Goal: Use online tool/utility: Utilize a website feature to perform a specific function

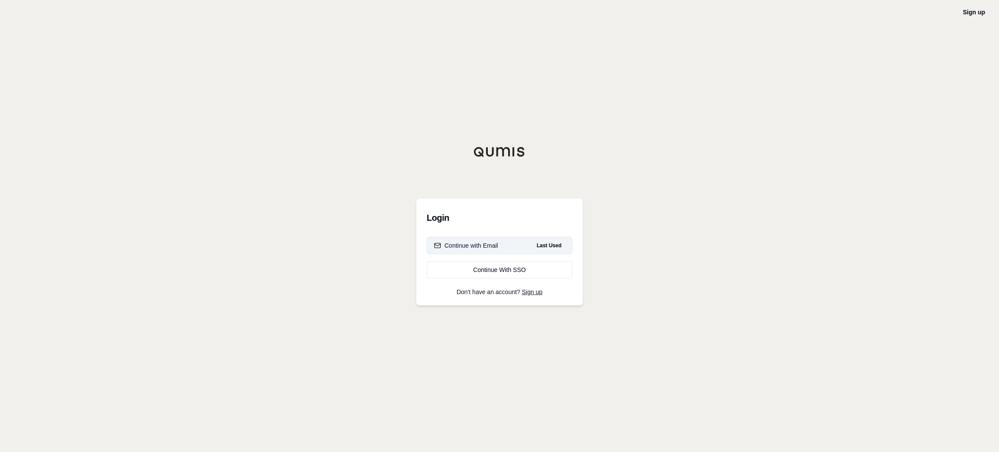
click at [519, 243] on button "Continue with Email Last Used" at bounding box center [500, 245] width 146 height 17
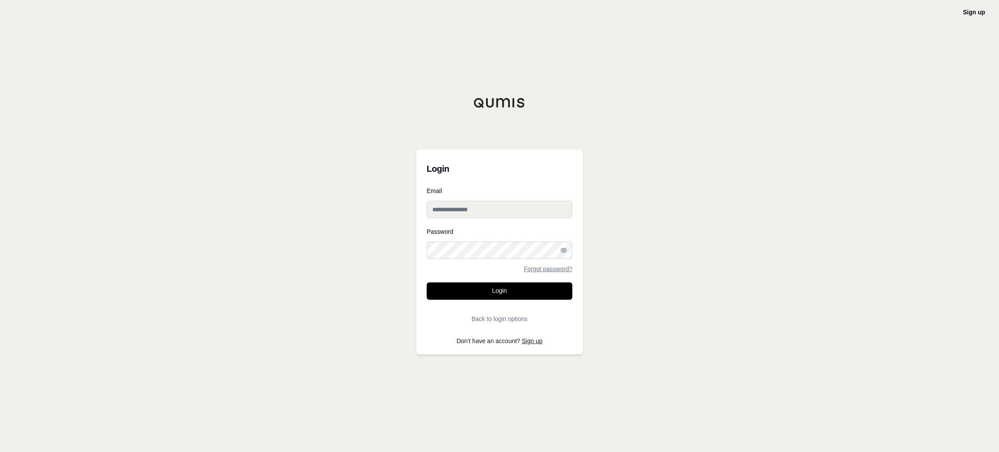
type input "**********"
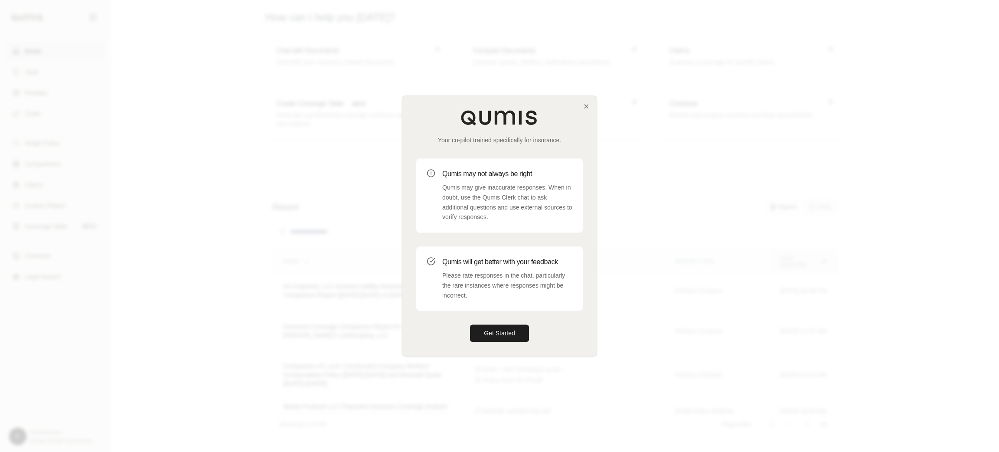
click at [522, 186] on p "Qumis may give inaccurate responses. When in doubt, use the Qumis Clerk chat to…" at bounding box center [507, 202] width 130 height 39
click at [591, 105] on div "Your co-pilot trained specifically for insurance. Qumis may not always be right…" at bounding box center [499, 226] width 194 height 260
click at [589, 105] on icon "button" at bounding box center [586, 106] width 7 height 7
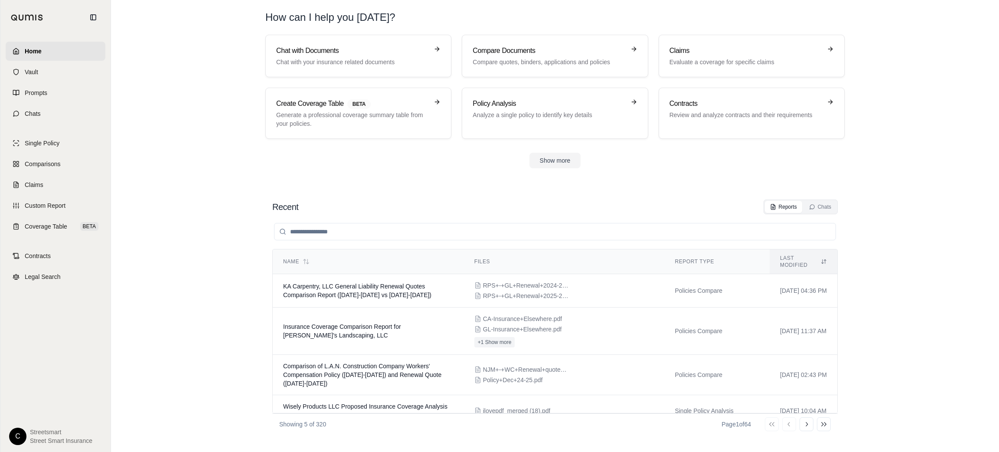
click at [189, 163] on section "Chat with Documents Chat with your insurance related documents Compare Document…" at bounding box center [554, 108] width 881 height 147
click at [361, 46] on h3 "Chat with Documents" at bounding box center [352, 51] width 152 height 10
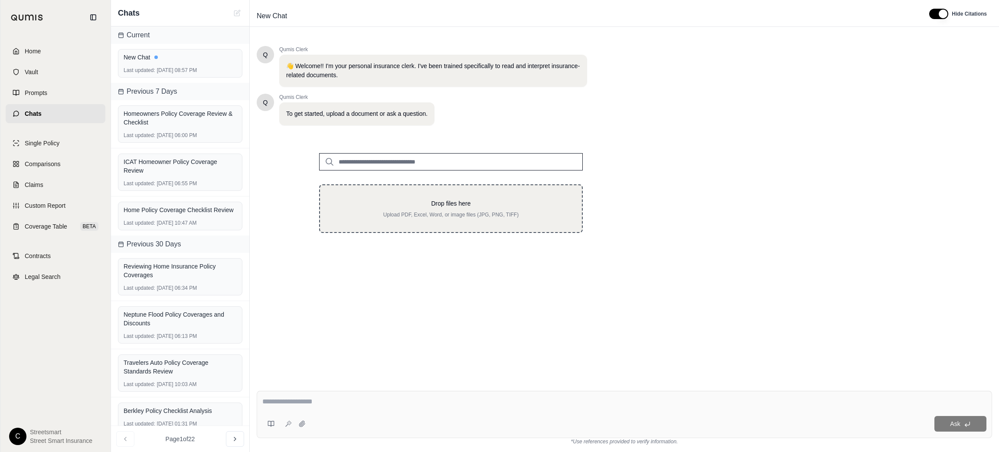
click at [492, 202] on p "Drop files here" at bounding box center [451, 203] width 234 height 9
type input "**********"
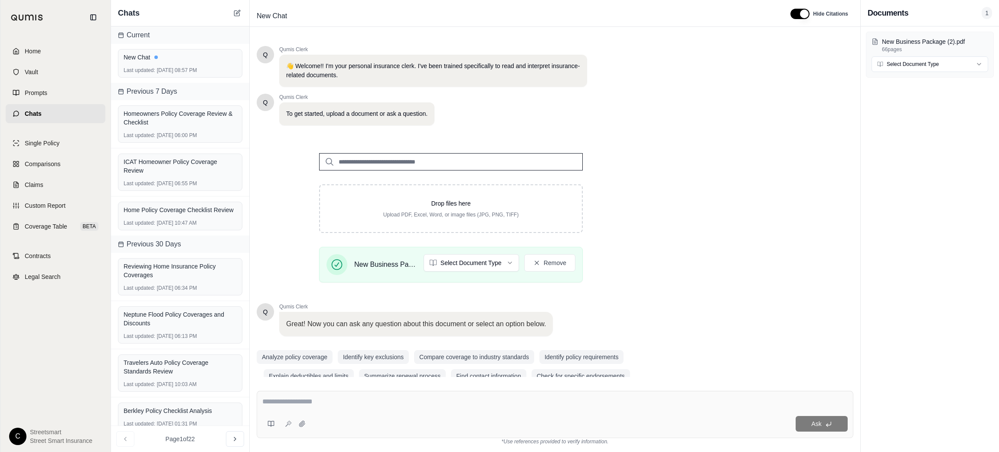
scroll to position [16, 0]
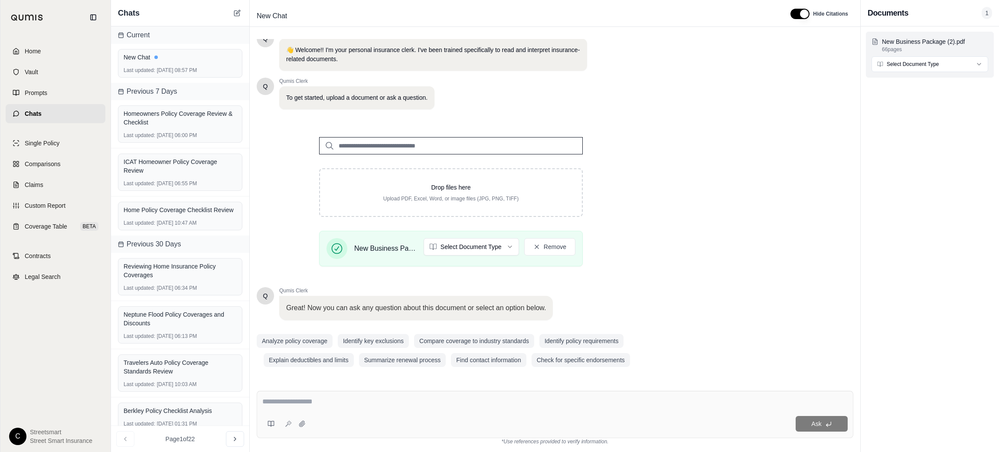
click at [926, 61] on html "Home Vault Prompts Chats Single Policy Comparisons Claims Custom Report Coverag…" at bounding box center [499, 226] width 999 height 452
click at [923, 35] on html "Home Vault Prompts Chats Single Policy Comparisons Claims Custom Report Coverag…" at bounding box center [499, 226] width 999 height 452
click at [922, 41] on p "New Business Package (2).pdf" at bounding box center [935, 41] width 106 height 9
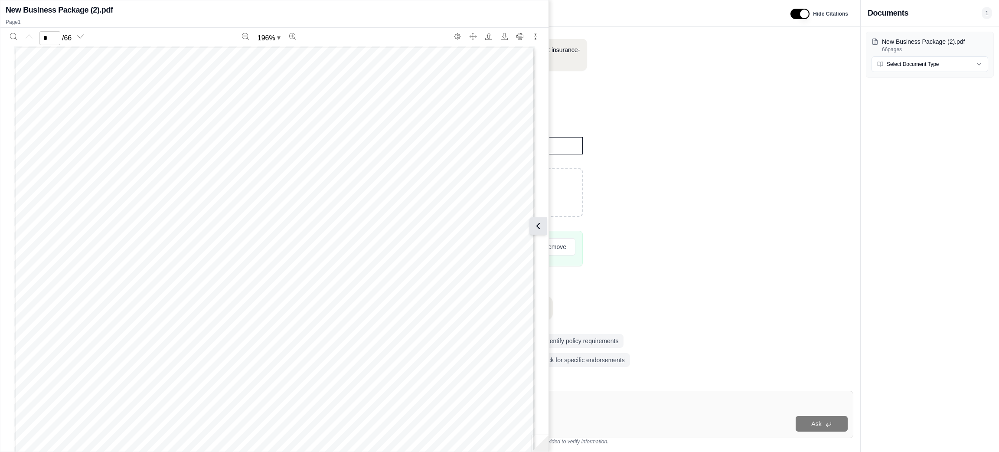
click at [543, 221] on icon at bounding box center [538, 226] width 10 height 10
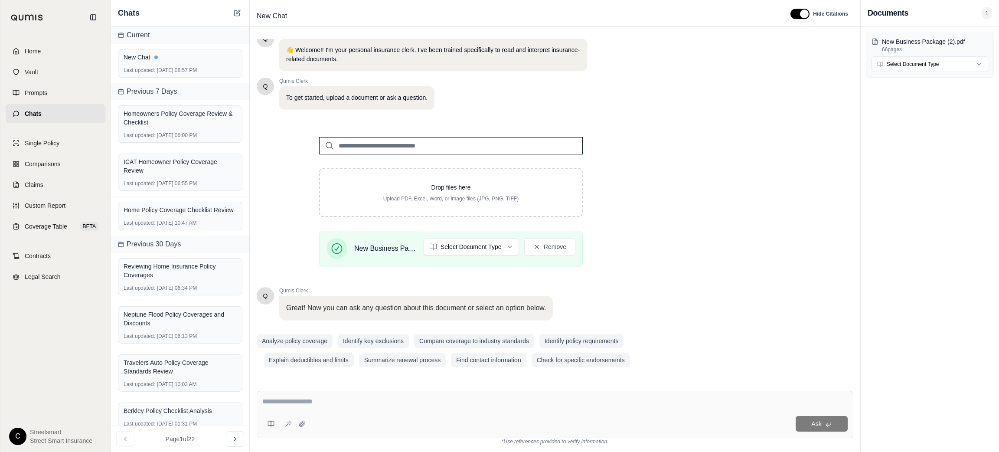
click at [703, 259] on div "Q Qumis Clerk 👋 Welcome!! I'm your personal insurance clerk. I've been trained …" at bounding box center [555, 208] width 597 height 338
click at [470, 402] on textarea at bounding box center [554, 401] width 585 height 10
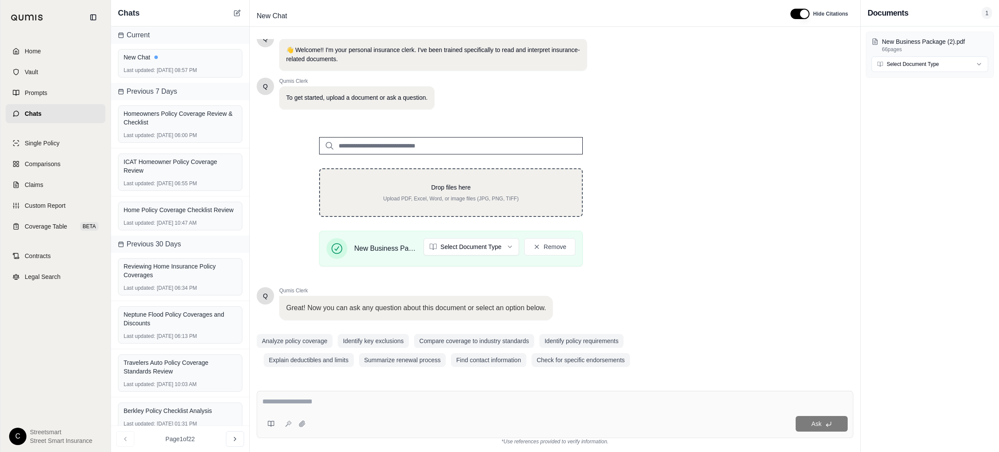
click at [554, 176] on div "Drop files here Upload PDF, Excel, Word, or image files (JPG, PNG, TIFF)" at bounding box center [451, 192] width 264 height 49
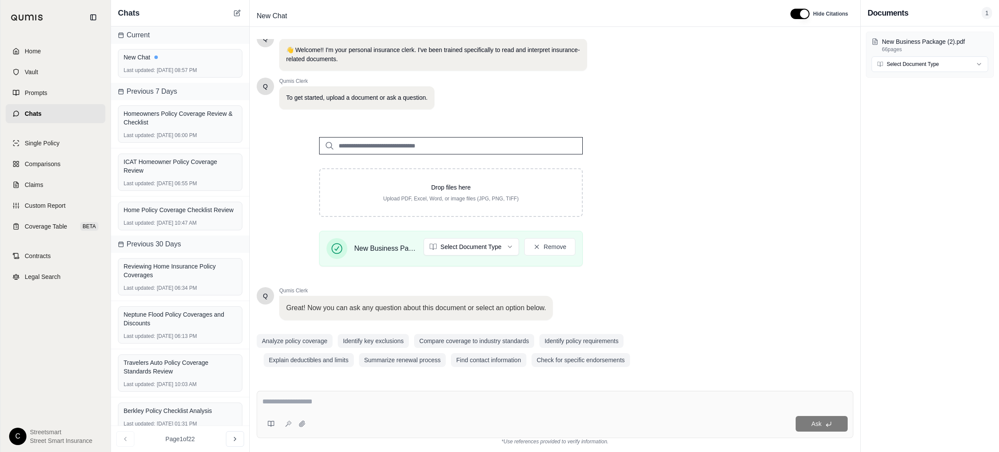
click at [467, 402] on textarea at bounding box center [554, 401] width 585 height 10
click at [597, 399] on textarea at bounding box center [554, 401] width 585 height 10
paste textarea "**********"
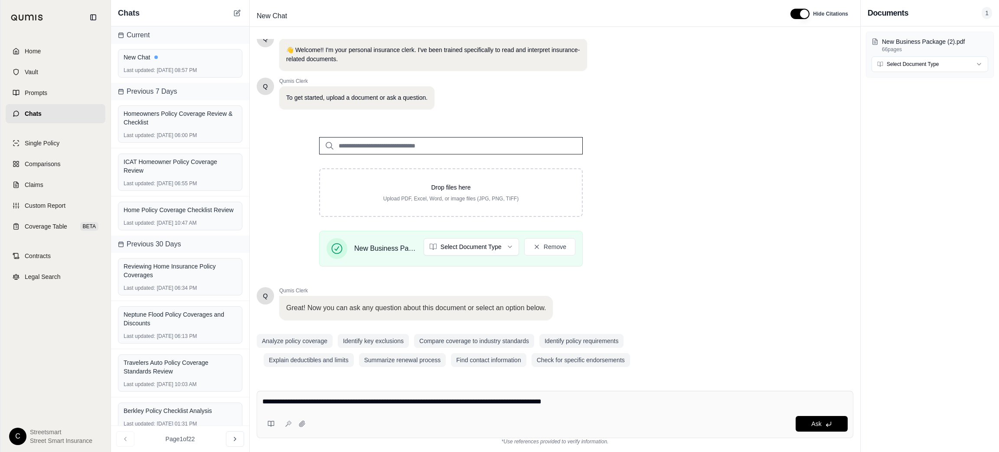
click at [607, 402] on textarea "**********" at bounding box center [554, 401] width 585 height 10
paste textarea "**********"
type textarea "**********"
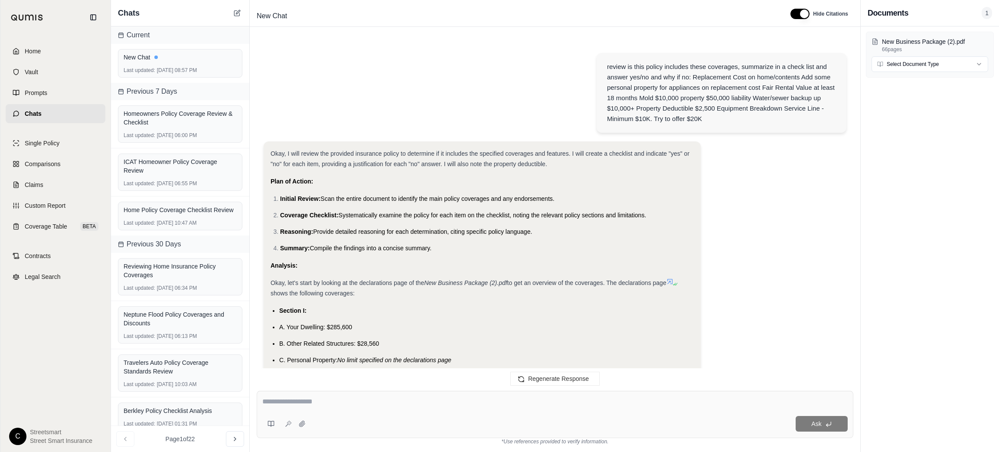
scroll to position [1151, 0]
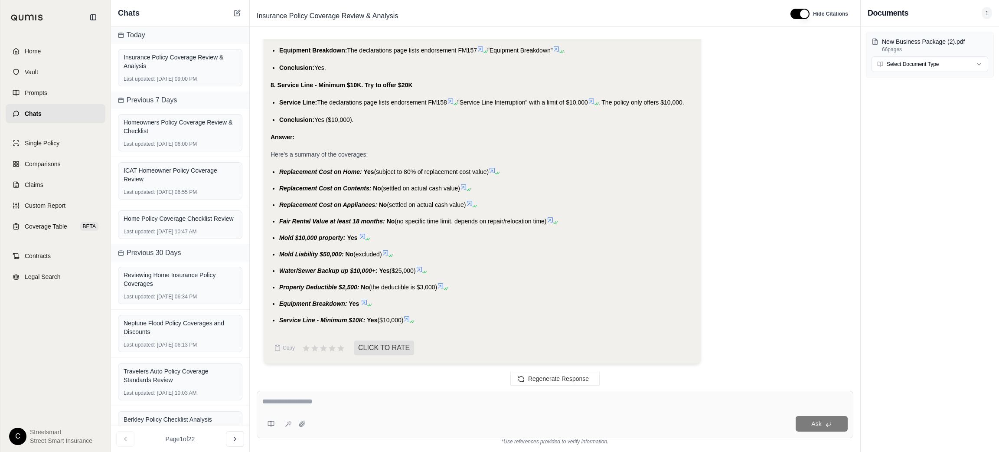
click at [284, 172] on span "Replacement Cost on Home:" at bounding box center [320, 171] width 83 height 7
copy ul "Replacement Cost on Home: Yes (subject to 80% of replacement cost value)"
click at [340, 189] on span "Replacement Cost on Contents:" at bounding box center [325, 188] width 92 height 7
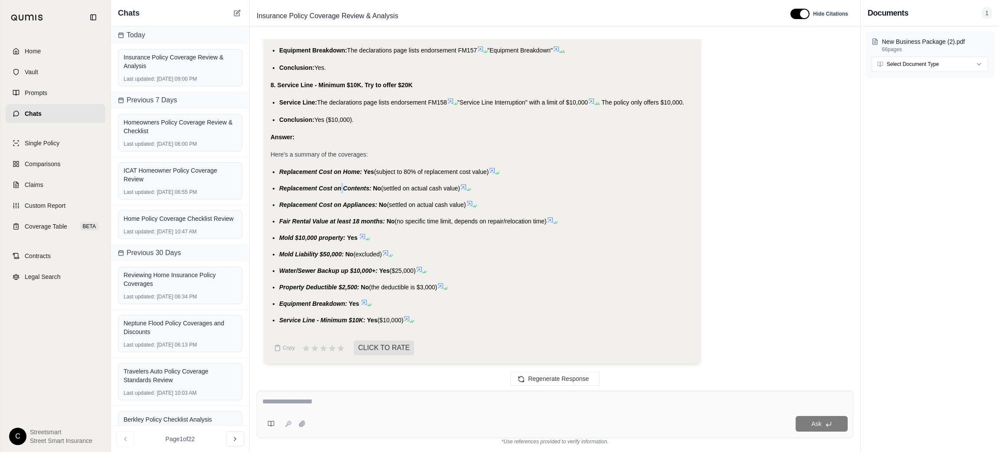
click at [340, 189] on span "Replacement Cost on Contents:" at bounding box center [325, 188] width 92 height 7
copy ul "Replacement Cost on Contents: No (settled on actual cash value)"
click at [288, 203] on span "Replacement Cost on Appliances:" at bounding box center [328, 204] width 98 height 7
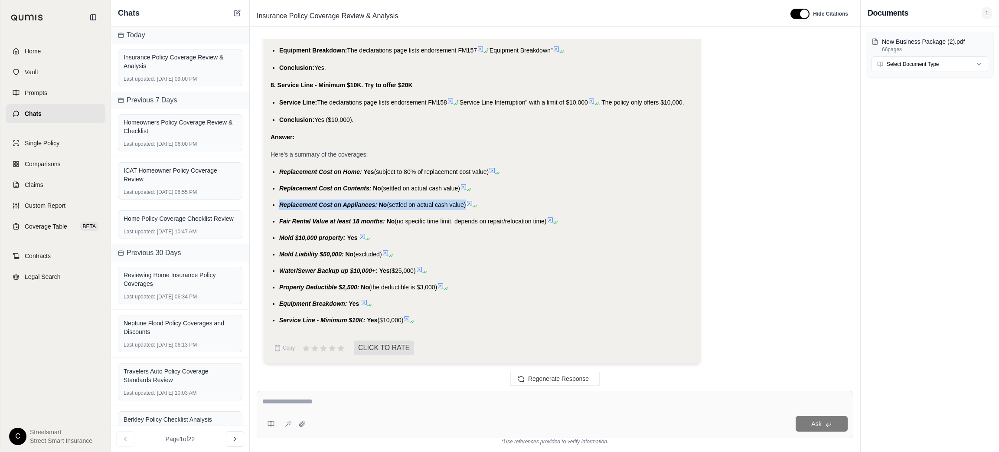
click at [288, 203] on span "Replacement Cost on Appliances:" at bounding box center [328, 204] width 98 height 7
copy ul "Replacement Cost on Appliances: No (settled on actual cash value)"
click at [297, 220] on span "Fair Rental Value at least 18 months:" at bounding box center [332, 221] width 106 height 7
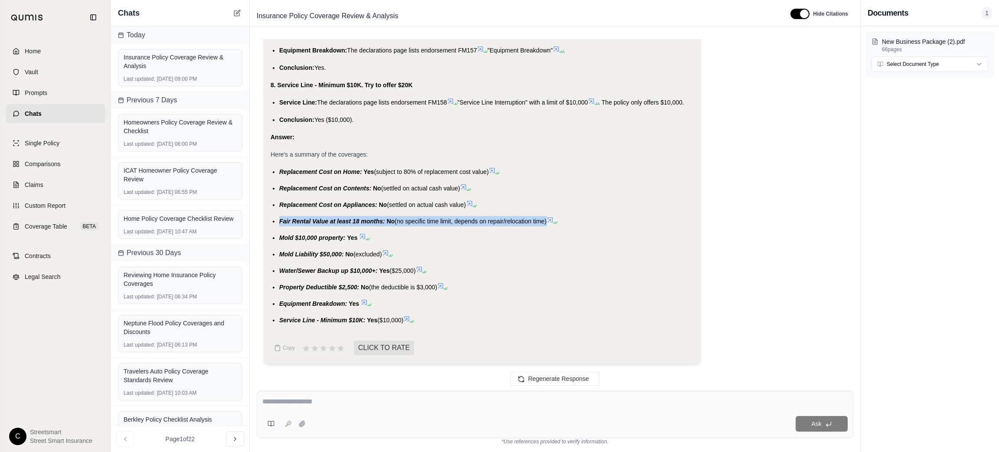
click at [297, 220] on span "Fair Rental Value at least 18 months:" at bounding box center [332, 221] width 106 height 7
copy ul "Fair Rental Value at least 18 months: No (no specific time limit, depends on re…"
click at [327, 238] on span "Mold $10,000 property:" at bounding box center [312, 237] width 66 height 7
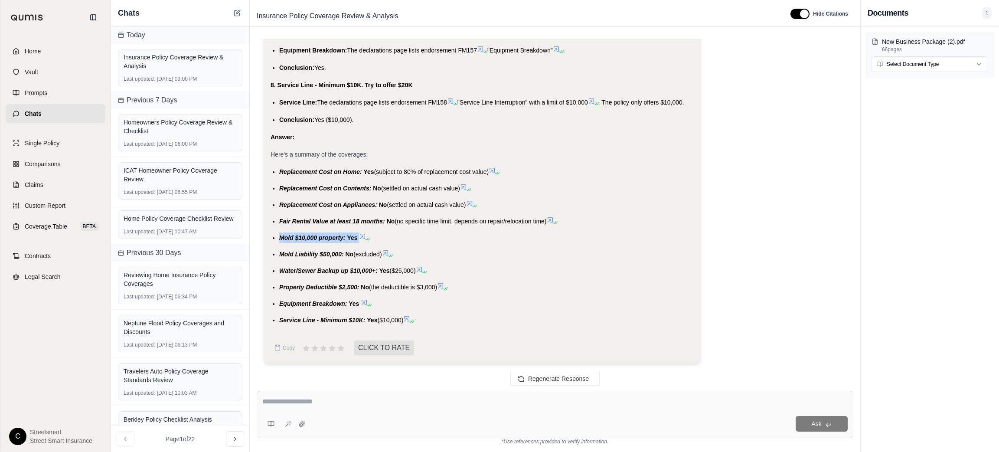
click at [327, 238] on span "Mold $10,000 property:" at bounding box center [312, 237] width 66 height 7
copy ul "Mold $10,000 property: Yes"
click at [353, 254] on span "(excluded)" at bounding box center [367, 254] width 28 height 7
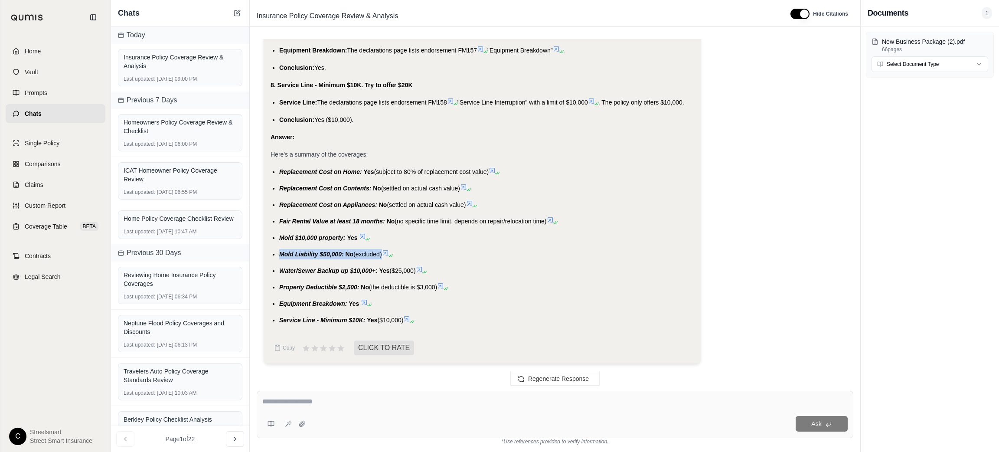
copy ul "Mold Liability $50,000: No (excluded)"
click at [287, 269] on span "Water/Sewer Backup up $10,000+:" at bounding box center [328, 270] width 98 height 7
copy ul "Water/Sewer Backup up $10,000+: Yes ($25,000)"
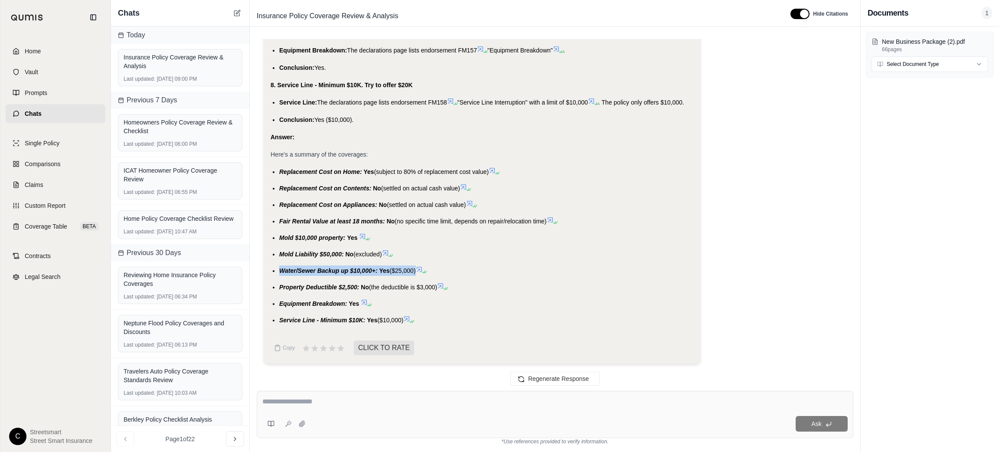
click at [318, 282] on li "Property Deductible $2,500: No (the deductible is $3,000)" at bounding box center [486, 287] width 414 height 10
click at [314, 291] on li "Property Deductible $2,500: No (the deductible is $3,000)" at bounding box center [486, 287] width 414 height 10
click at [299, 286] on span "Property Deductible $2,500:" at bounding box center [319, 287] width 80 height 7
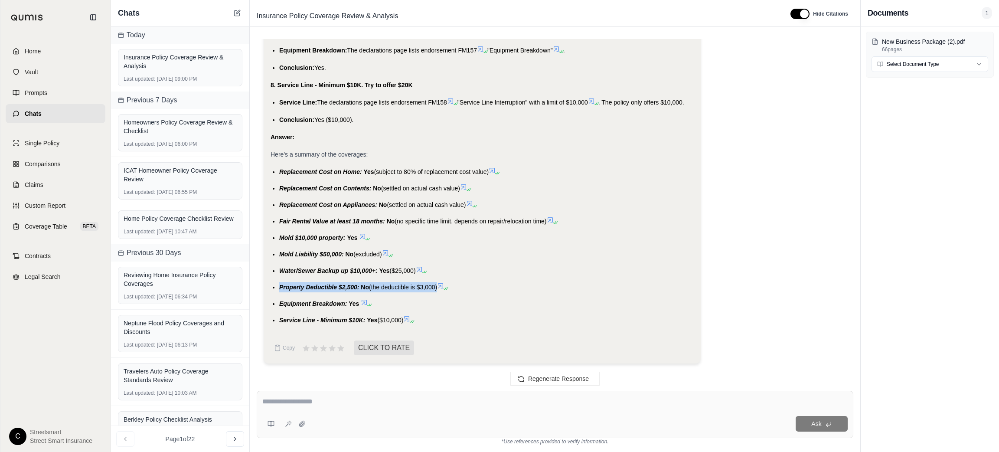
copy ul "Property Deductible $2,500: No (the deductible is $3,000)"
click at [332, 303] on span "Equipment Breakdown:" at bounding box center [313, 303] width 68 height 7
copy ul "Equipment Breakdown: Yes"
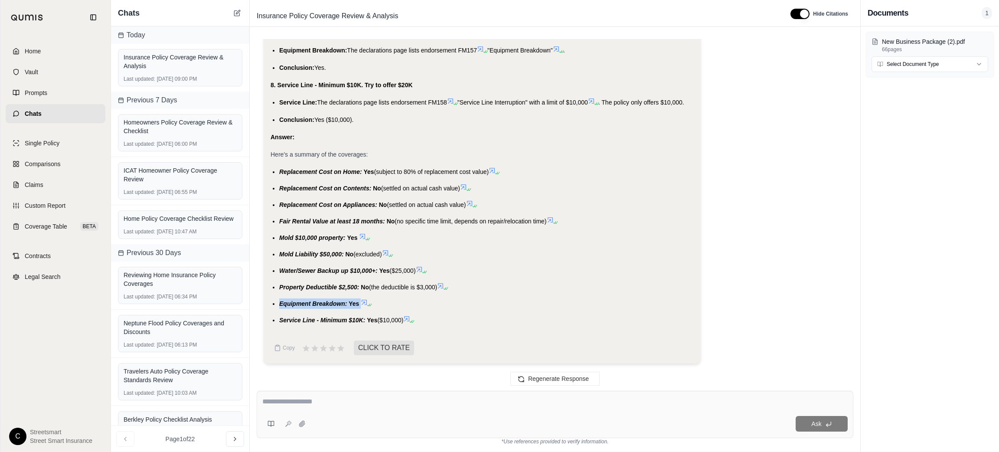
click at [280, 318] on span "Service Line - Minimum $10K:" at bounding box center [322, 319] width 86 height 7
click at [480, 412] on div "Ask" at bounding box center [555, 414] width 597 height 47
type textarea "**********"
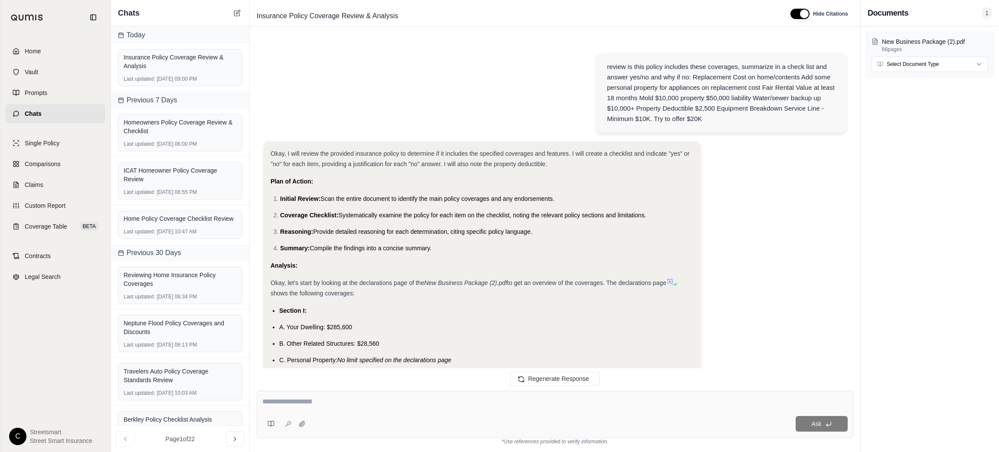
scroll to position [1655, 0]
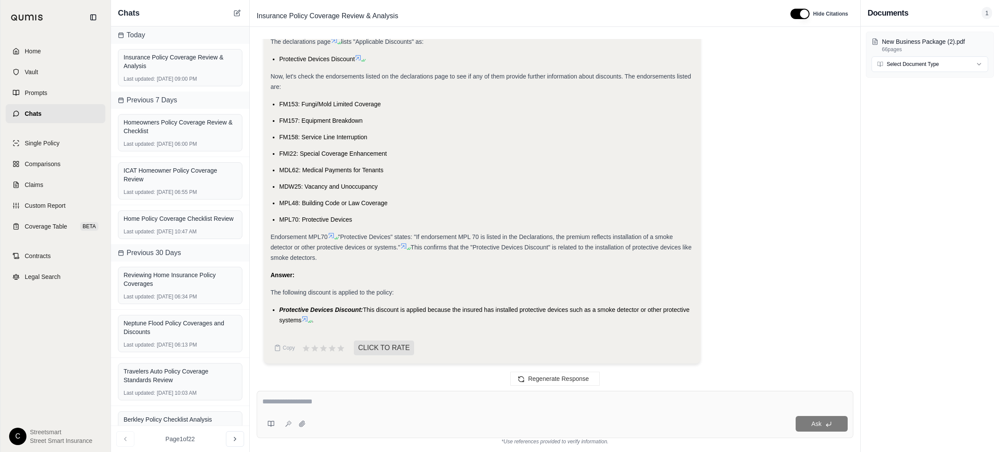
click at [331, 307] on span "Protective Devices Discount:" at bounding box center [321, 309] width 84 height 7
copy li "Protective Devices Discount: This discount is applied because the insured has i…"
click at [239, 10] on icon at bounding box center [238, 12] width 4 height 4
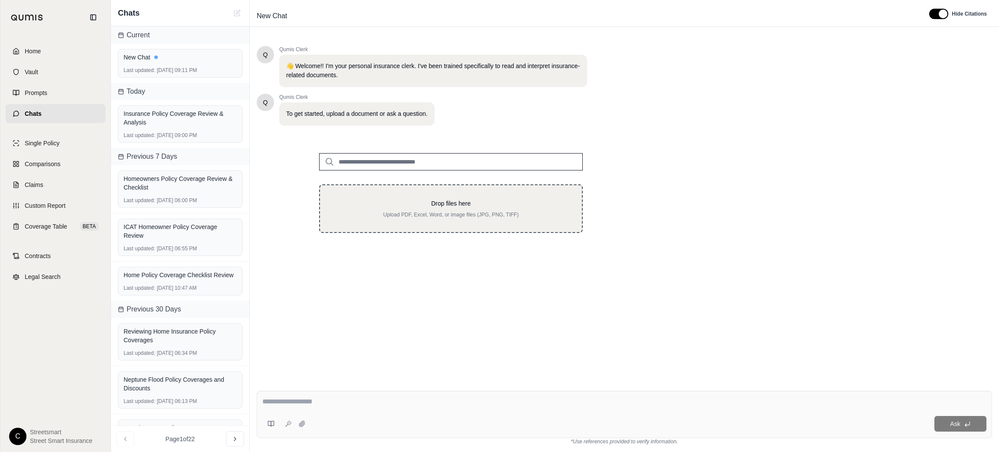
click at [507, 207] on div "Drop files here Upload PDF, Excel, Word, or image files (JPG, PNG, TIFF)" at bounding box center [451, 208] width 234 height 19
type input "**********"
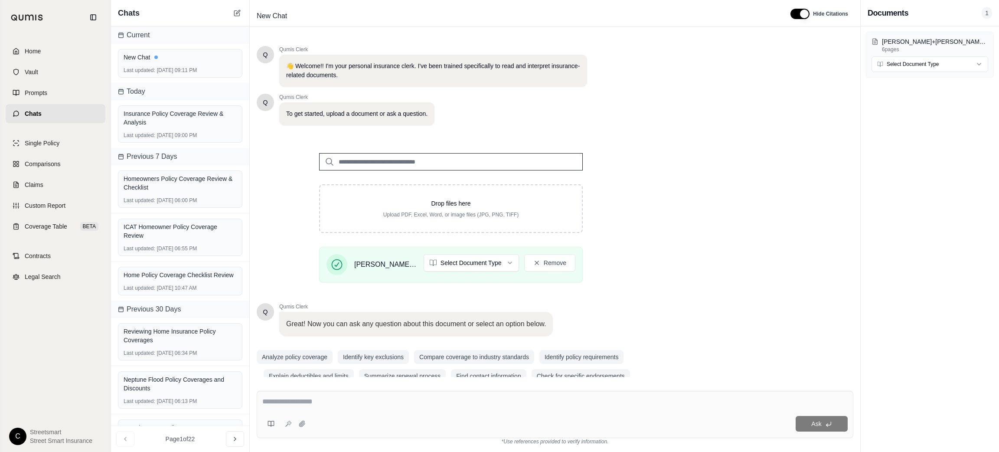
scroll to position [16, 0]
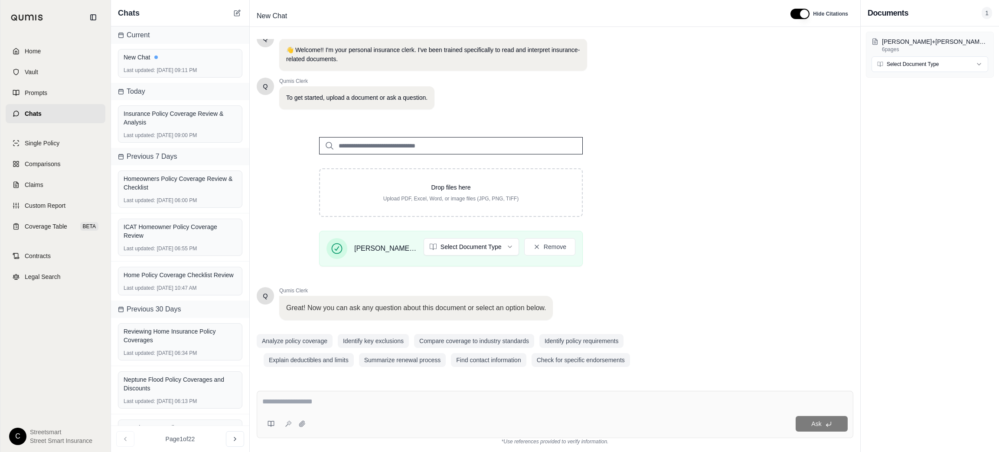
click at [623, 403] on textarea at bounding box center [554, 401] width 585 height 10
paste textarea "**********"
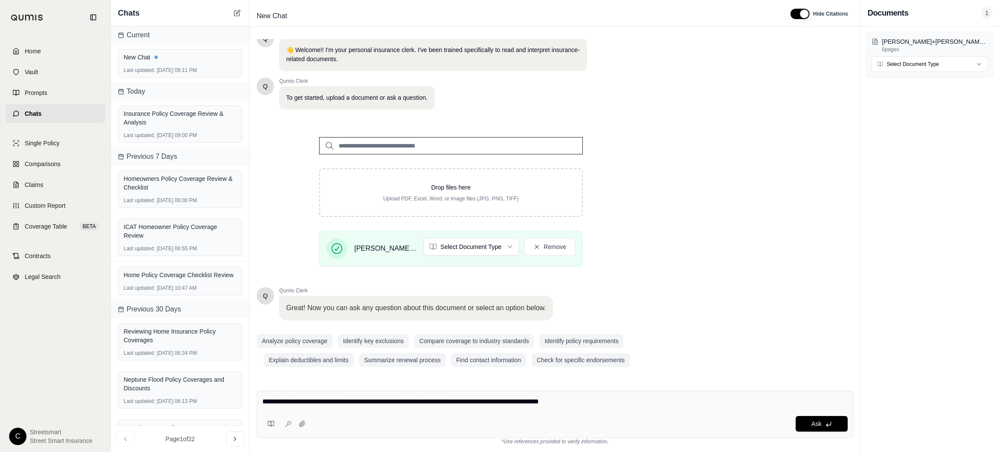
click at [621, 407] on textarea "**********" at bounding box center [554, 401] width 585 height 10
paste textarea "**********"
type textarea "**********"
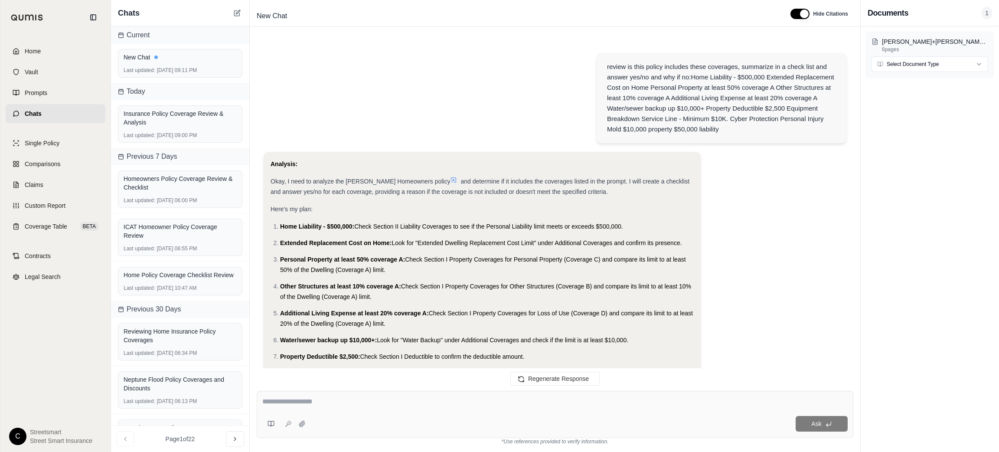
scroll to position [661, 0]
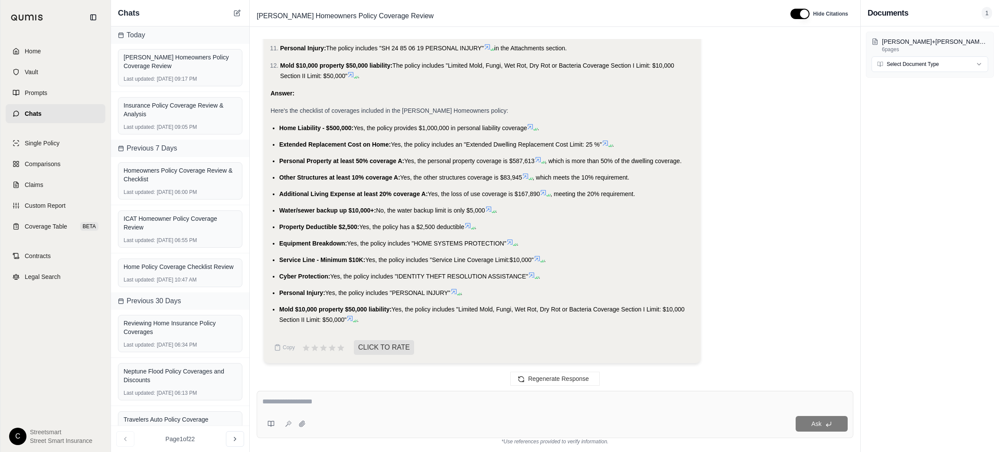
click at [295, 127] on span "Home Liability - $500,000:" at bounding box center [316, 127] width 74 height 7
click at [348, 143] on span "Extended Replacement Cost on Home:" at bounding box center [335, 144] width 112 height 7
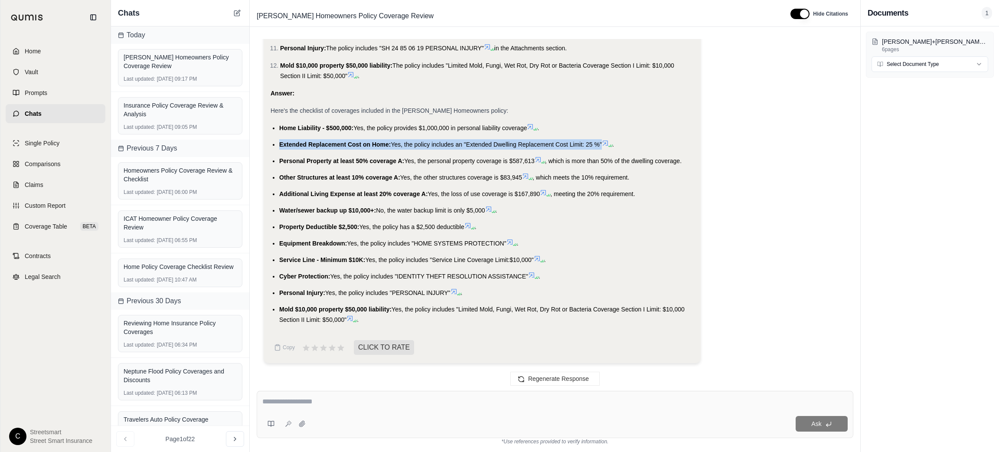
click at [348, 143] on span "Extended Replacement Cost on Home:" at bounding box center [335, 144] width 112 height 7
click at [321, 161] on span "Personal Property at least 50% coverage A:" at bounding box center [341, 160] width 125 height 7
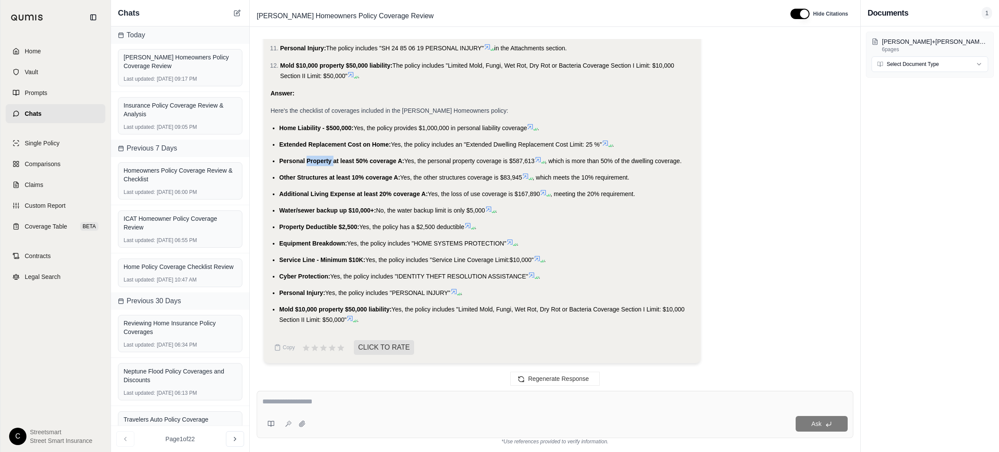
click at [321, 161] on span "Personal Property at least 50% coverage A:" at bounding box center [341, 160] width 125 height 7
click at [367, 178] on span "Other Structures at least 10% coverage A:" at bounding box center [339, 177] width 121 height 7
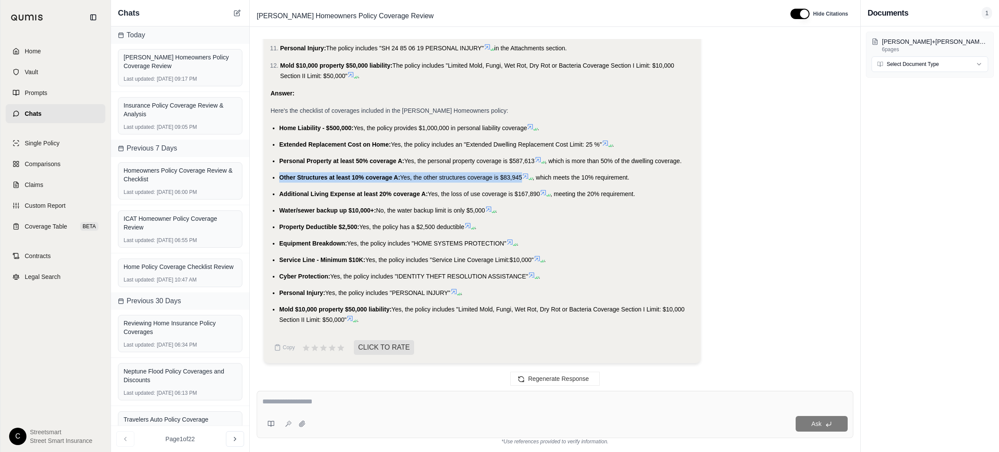
click at [285, 126] on span "Home Liability - $500,000:" at bounding box center [316, 127] width 74 height 7
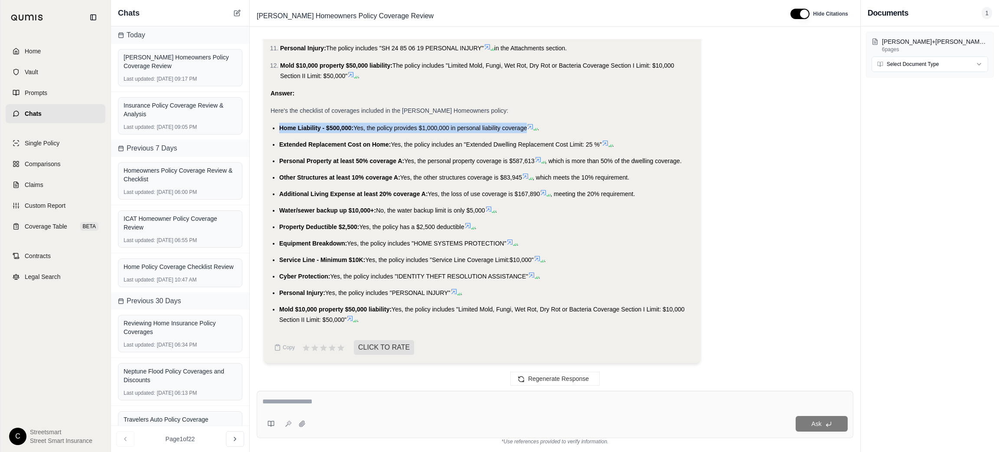
click at [285, 126] on span "Home Liability - $500,000:" at bounding box center [316, 127] width 74 height 7
click at [291, 142] on span "Extended Replacement Cost on Home:" at bounding box center [335, 144] width 112 height 7
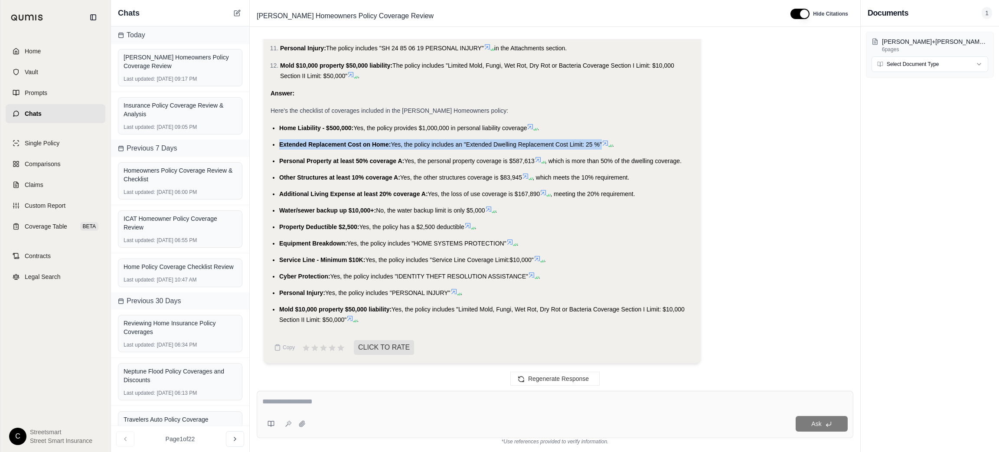
click at [291, 142] on span "Extended Replacement Cost on Home:" at bounding box center [335, 144] width 112 height 7
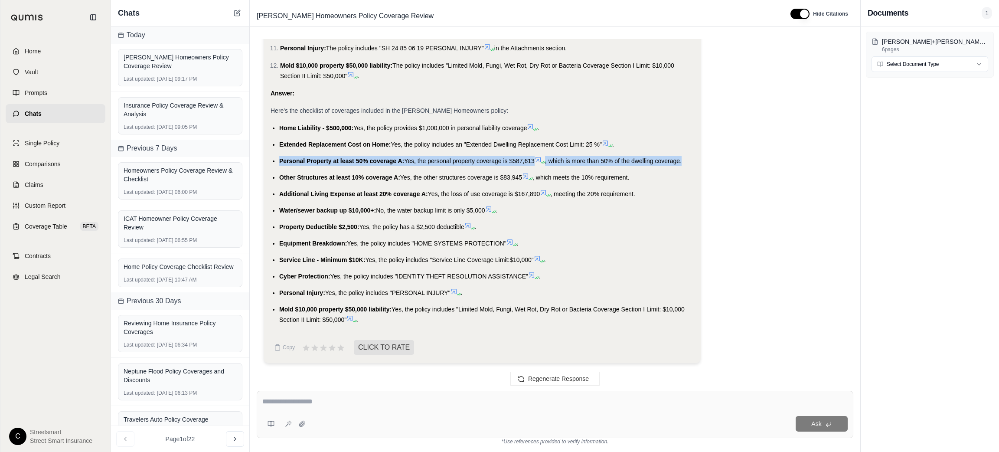
drag, startPoint x: 277, startPoint y: 159, endPoint x: 710, endPoint y: 157, distance: 432.7
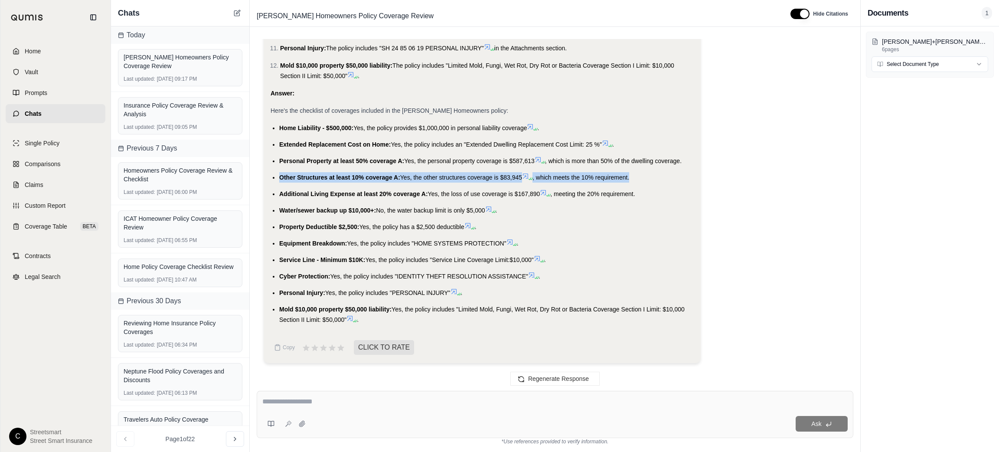
drag, startPoint x: 646, startPoint y: 179, endPoint x: 266, endPoint y: 176, distance: 380.7
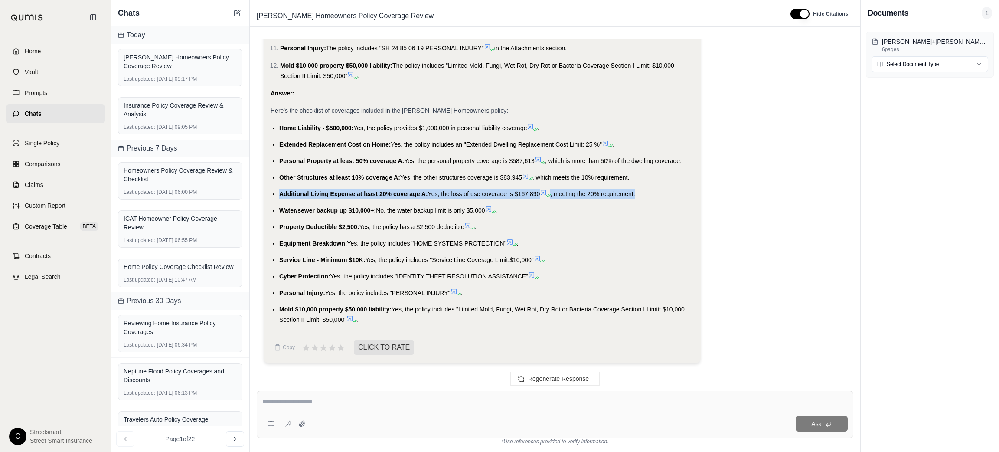
drag, startPoint x: 639, startPoint y: 191, endPoint x: 274, endPoint y: 197, distance: 365.9
click at [279, 197] on li "Additional Living Expense at least 20% coverage A: Yes, the loss of use coverag…" at bounding box center [486, 194] width 414 height 10
click at [303, 212] on span "Water/sewer backup up $10,000+:" at bounding box center [327, 210] width 97 height 7
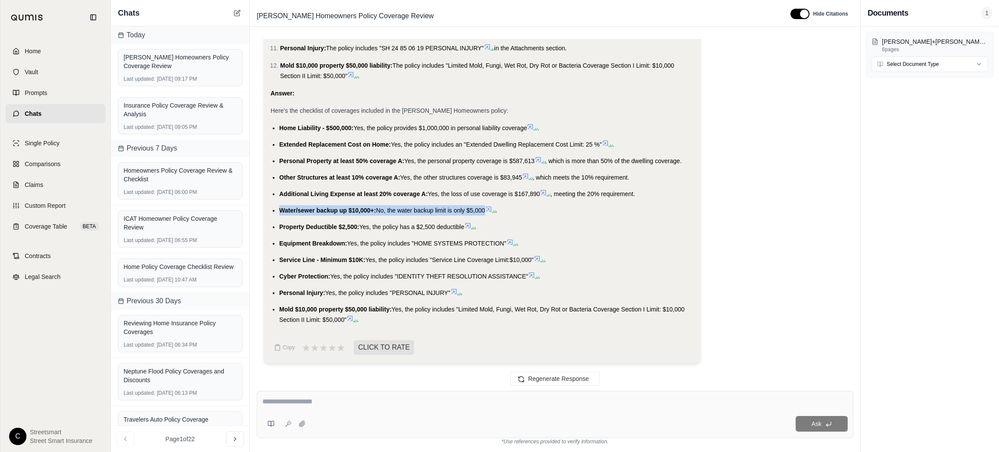
click at [303, 212] on span "Water/sewer backup up $10,000+:" at bounding box center [327, 210] width 97 height 7
click at [332, 228] on span "Property Deductible $2,500:" at bounding box center [319, 226] width 80 height 7
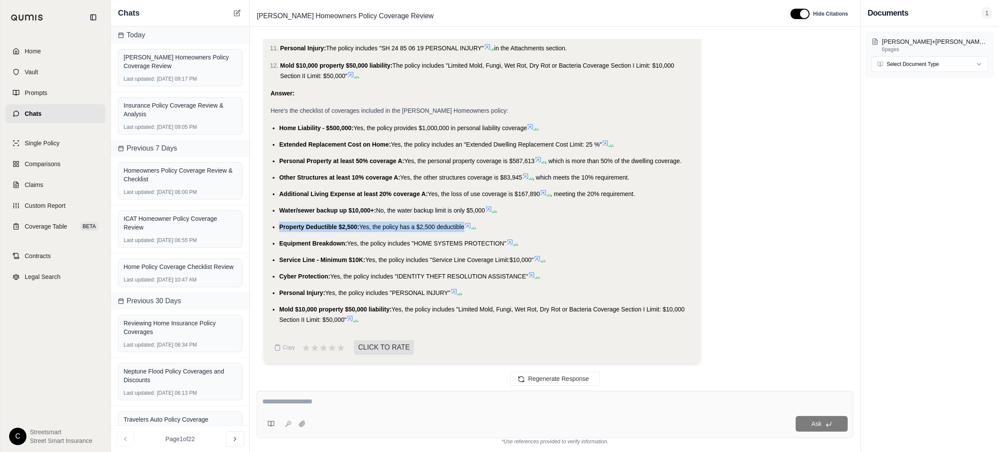
click at [332, 228] on span "Property Deductible $2,500:" at bounding box center [319, 226] width 80 height 7
click at [370, 245] on span "Yes, the policy includes "HOME SYSTEMS PROTECTION"" at bounding box center [426, 243] width 159 height 7
click at [289, 257] on span "Service Line - Minimum $10K:" at bounding box center [322, 259] width 86 height 7
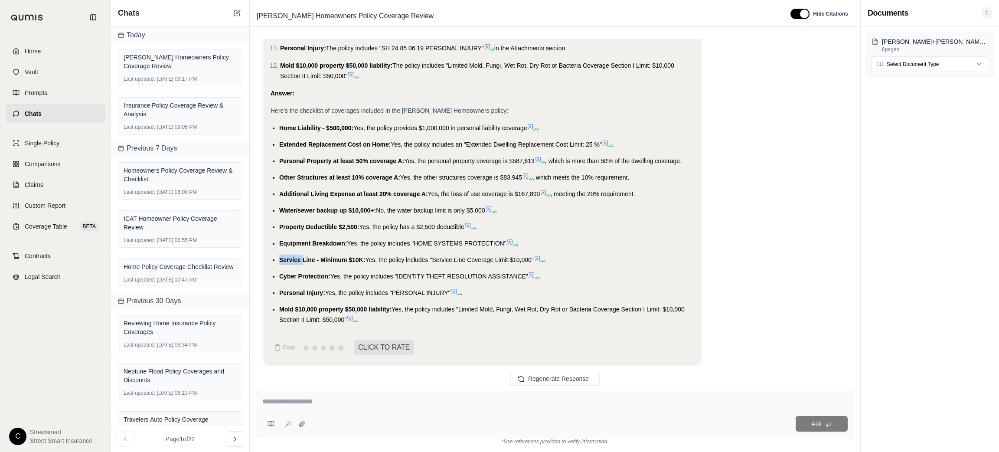
click at [289, 257] on span "Service Line - Minimum $10K:" at bounding box center [322, 259] width 86 height 7
click at [283, 277] on span "Cyber Protection:" at bounding box center [304, 276] width 51 height 7
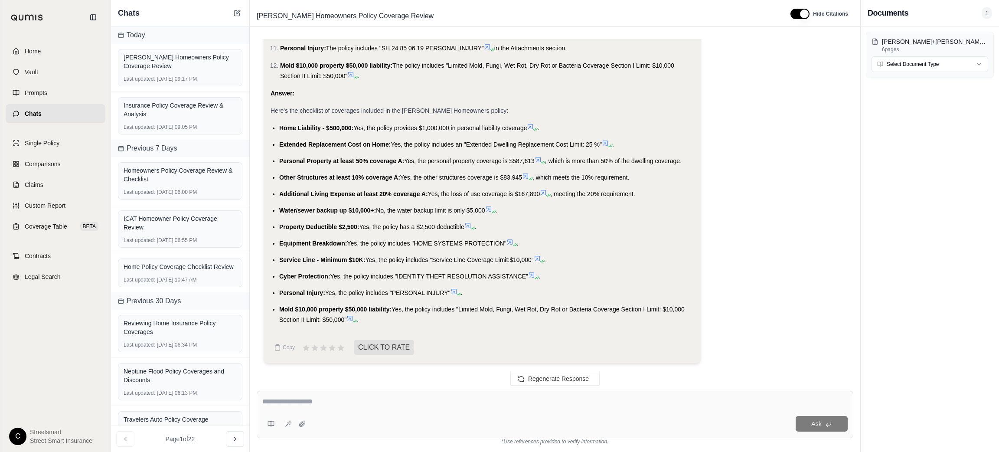
click at [300, 291] on span "Personal Injury:" at bounding box center [302, 292] width 46 height 7
click at [333, 308] on span "Mold $10,000 property $50,000 liability:" at bounding box center [335, 309] width 112 height 7
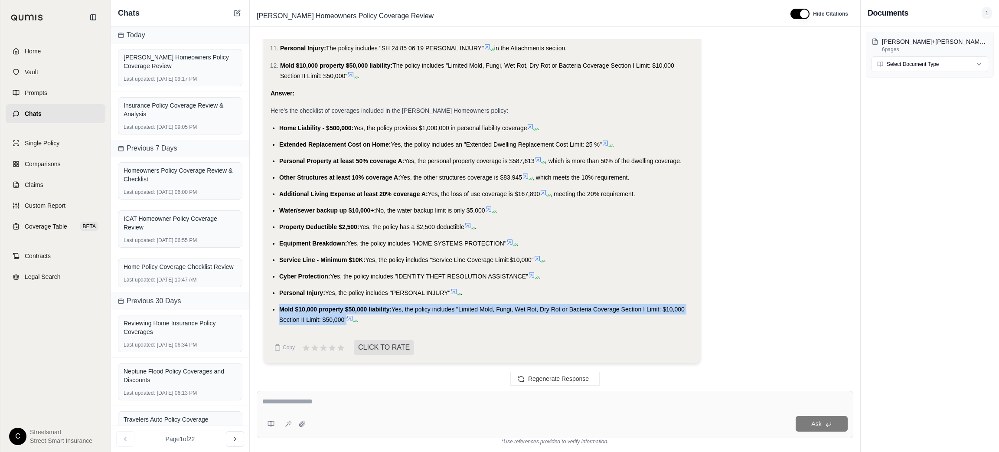
click at [333, 308] on span "Mold $10,000 property $50,000 liability:" at bounding box center [335, 309] width 112 height 7
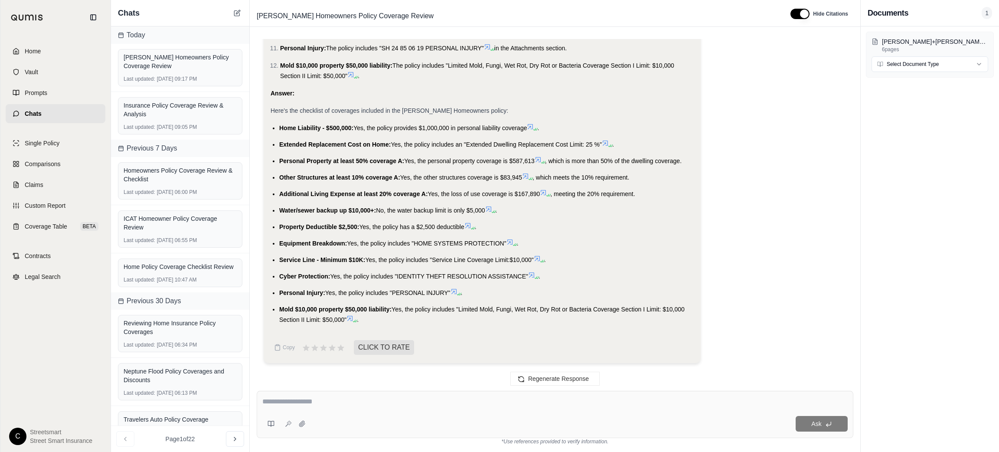
click at [423, 399] on textarea at bounding box center [554, 401] width 585 height 10
type textarea "**********"
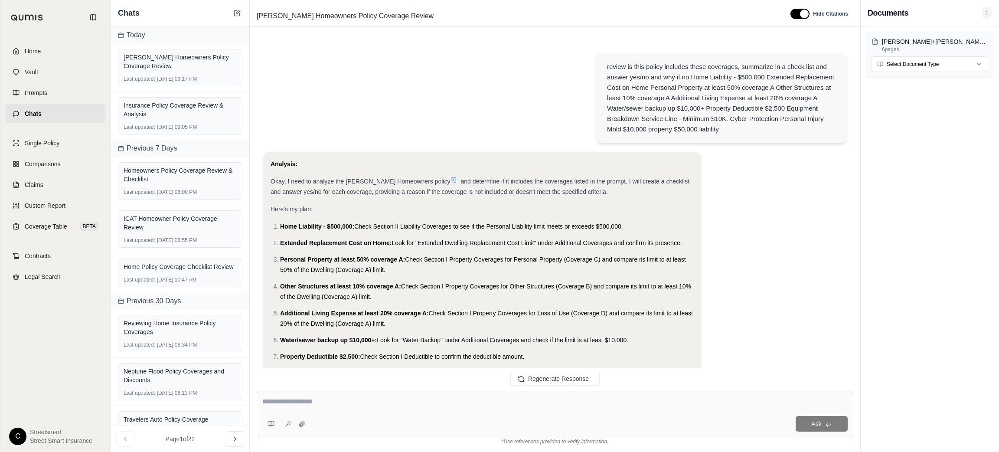
scroll to position [1048, 0]
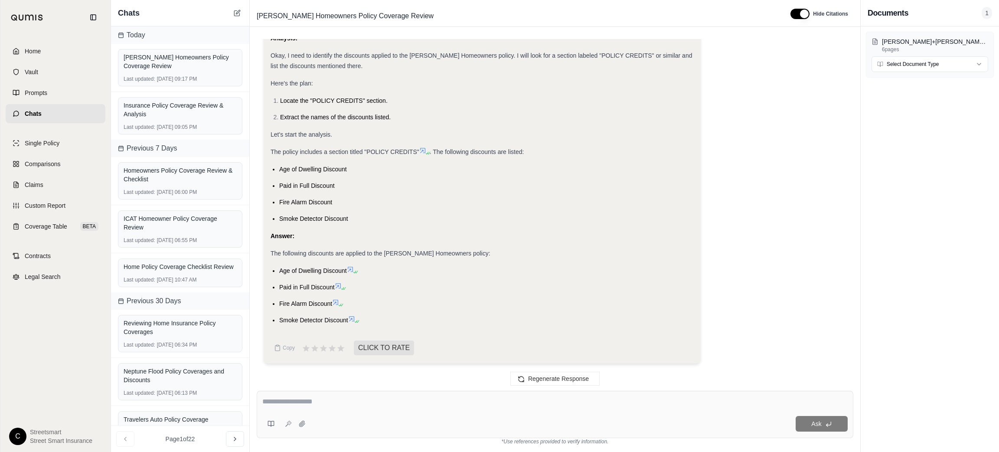
drag, startPoint x: 279, startPoint y: 269, endPoint x: 350, endPoint y: 273, distance: 71.6
click at [350, 273] on ul "Age of Dwelling Discount Paid in Full Discount Fire Alarm Discount Smoke Detect…" at bounding box center [482, 295] width 423 height 60
click at [283, 286] on span "Paid in Full Discount" at bounding box center [306, 287] width 55 height 7
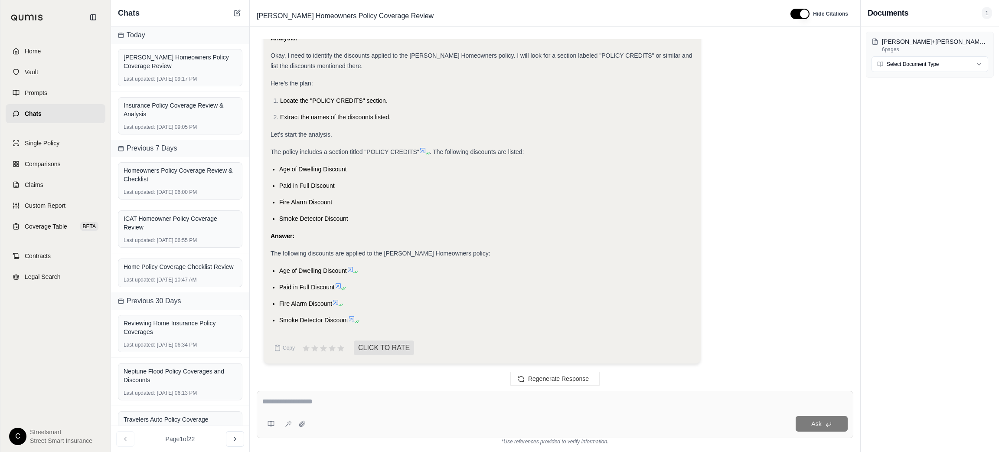
click at [283, 304] on span "Fire Alarm Discount" at bounding box center [305, 303] width 53 height 7
click at [293, 320] on span "Smoke Detector Discount" at bounding box center [313, 319] width 69 height 7
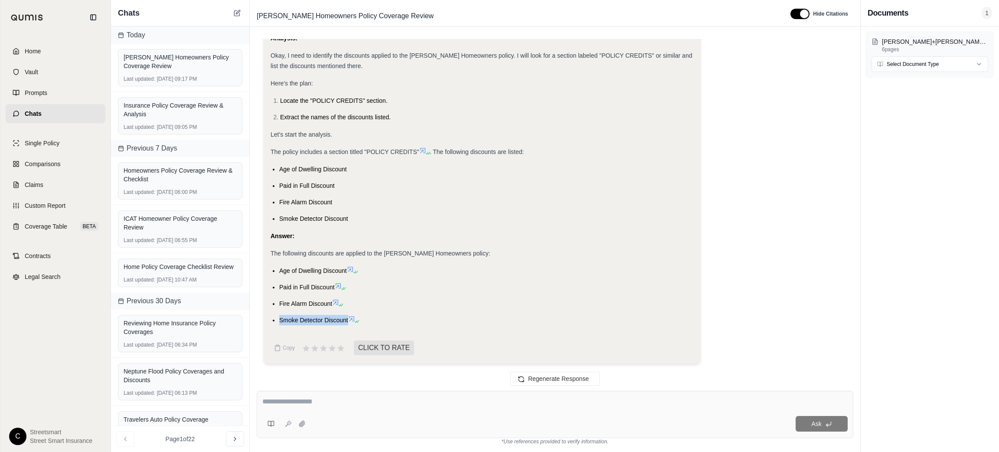
click at [293, 320] on span "Smoke Detector Discount" at bounding box center [313, 319] width 69 height 7
